Goal: Navigation & Orientation: Find specific page/section

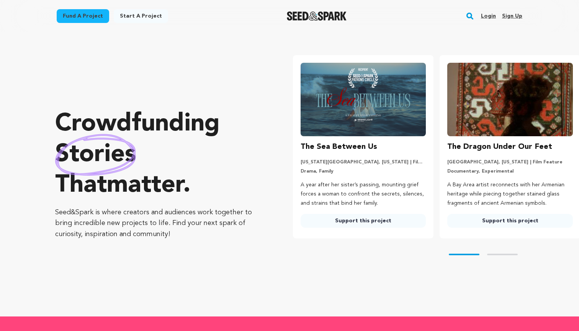
click at [493, 15] on link "Login" at bounding box center [488, 16] width 15 height 12
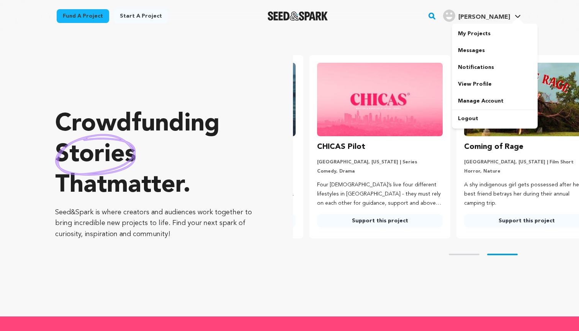
scroll to position [0, 153]
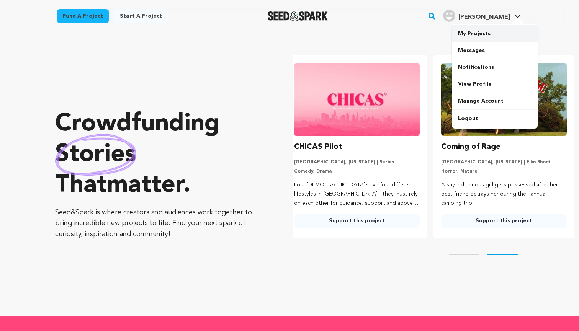
click at [484, 36] on link "My Projects" at bounding box center [494, 33] width 86 height 17
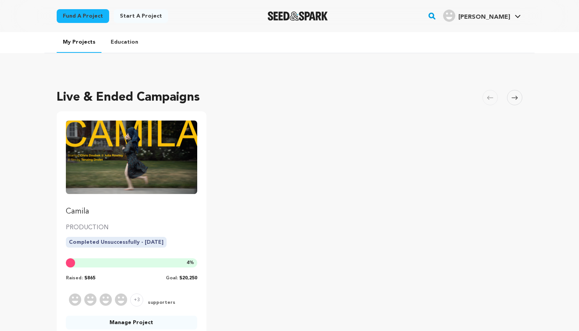
click at [162, 216] on p "Camila" at bounding box center [131, 211] width 131 height 11
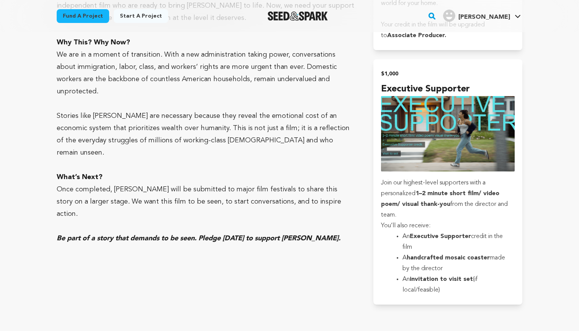
scroll to position [1448, 0]
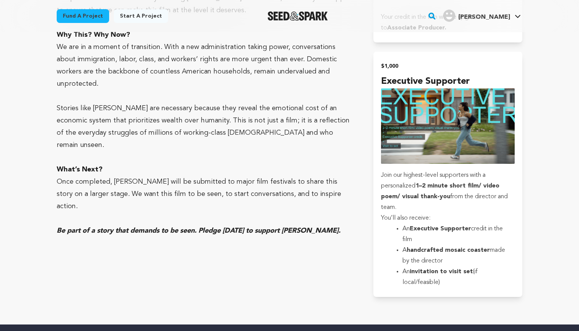
drag, startPoint x: 54, startPoint y: 70, endPoint x: 196, endPoint y: 257, distance: 234.6
copy div "Mission Statement Camila is a story about the toll of survival in a city divide…"
